Goal: Use online tool/utility

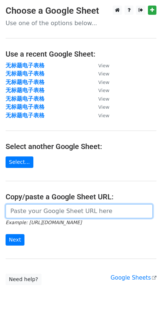
drag, startPoint x: 67, startPoint y: 210, endPoint x: 50, endPoint y: 217, distance: 18.6
click at [67, 210] on input "url" at bounding box center [79, 211] width 147 height 14
paste input "[URL][DOMAIN_NAME]"
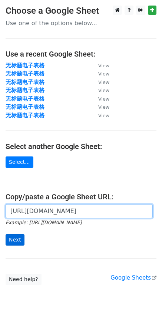
type input "[URL][DOMAIN_NAME]"
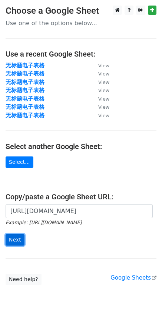
click at [17, 239] on input "Next" at bounding box center [15, 239] width 19 height 11
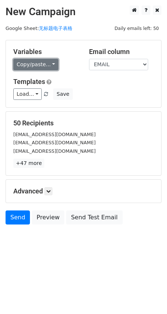
click at [34, 67] on link "Copy/paste..." at bounding box center [35, 64] width 45 height 11
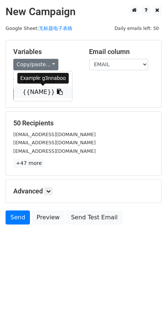
drag, startPoint x: 33, startPoint y: 95, endPoint x: 1, endPoint y: 119, distance: 39.3
click at [33, 95] on link "{{NAME}}" at bounding box center [43, 92] width 58 height 12
